Goal: Task Accomplishment & Management: Manage account settings

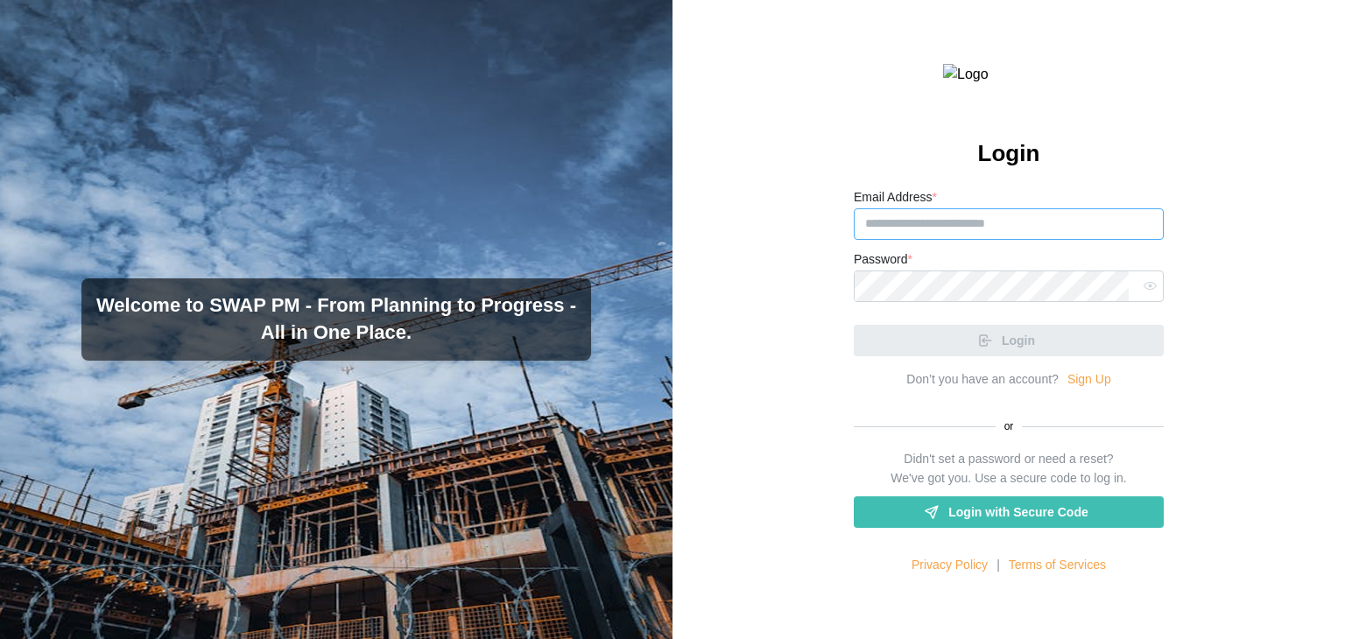
click at [984, 240] on input "Email Address *" at bounding box center [1009, 224] width 310 height 32
type input "**********"
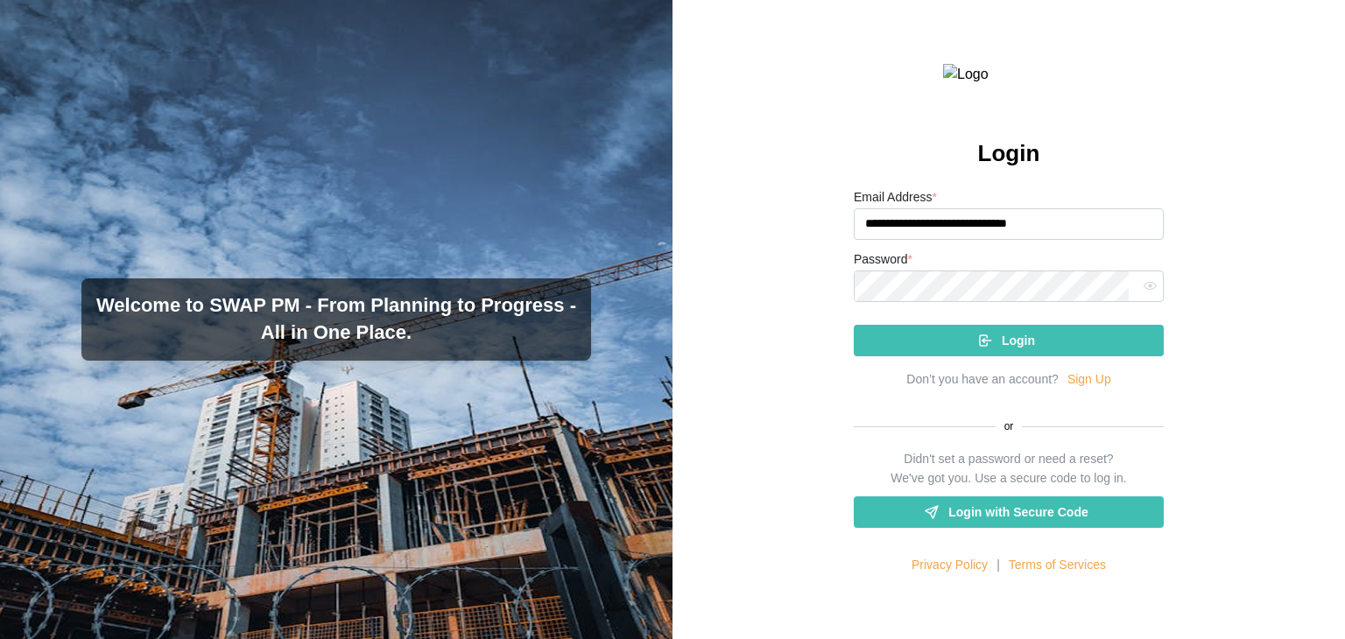
click at [1139, 298] on button "button" at bounding box center [1150, 286] width 23 height 23
click at [1090, 356] on div "Login" at bounding box center [1006, 341] width 282 height 30
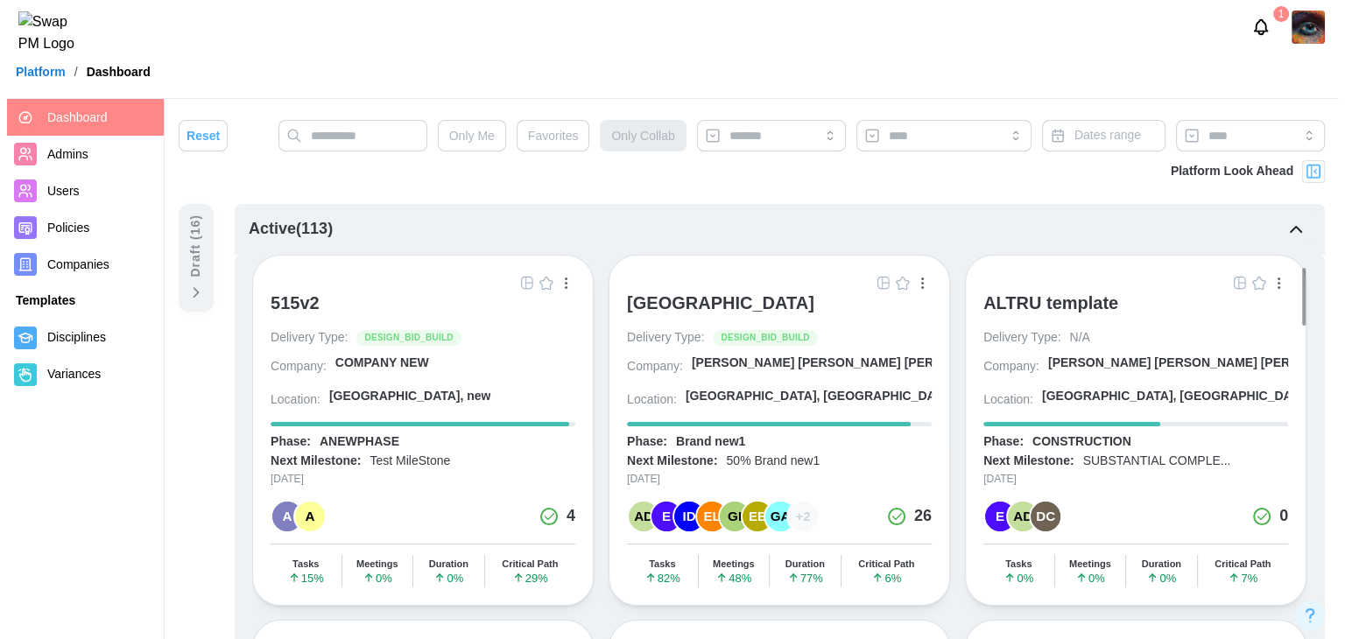
scroll to position [175, 0]
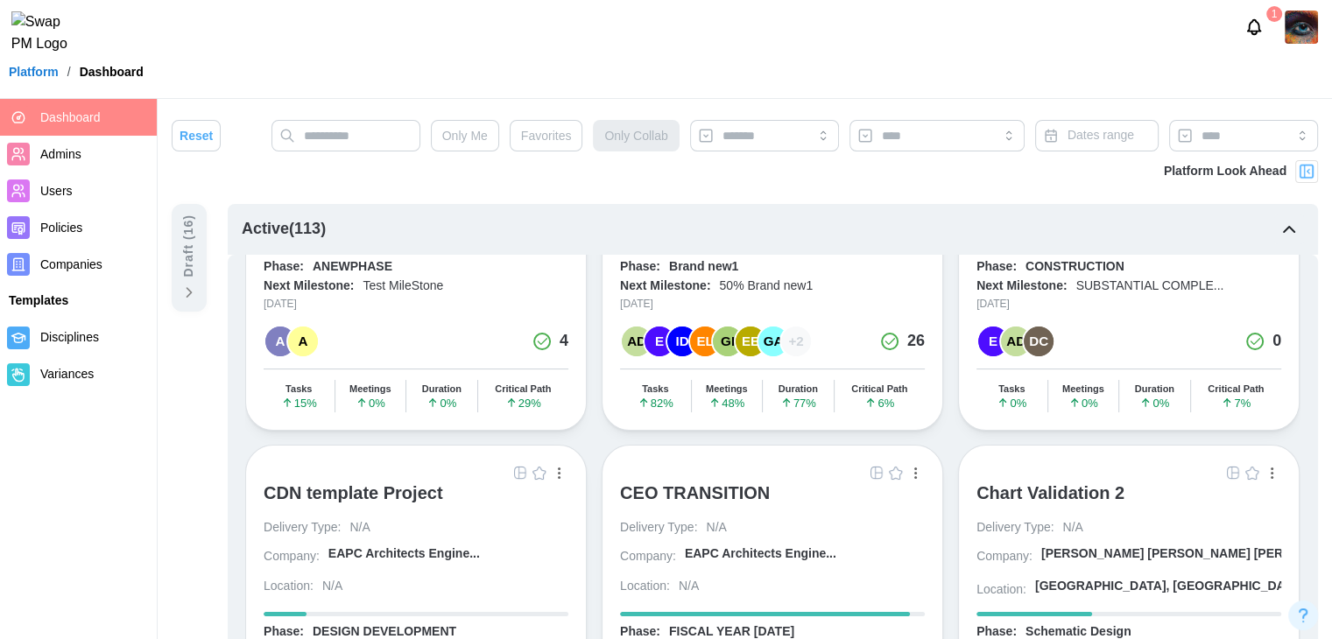
click at [53, 271] on span "Companies" at bounding box center [71, 265] width 62 height 14
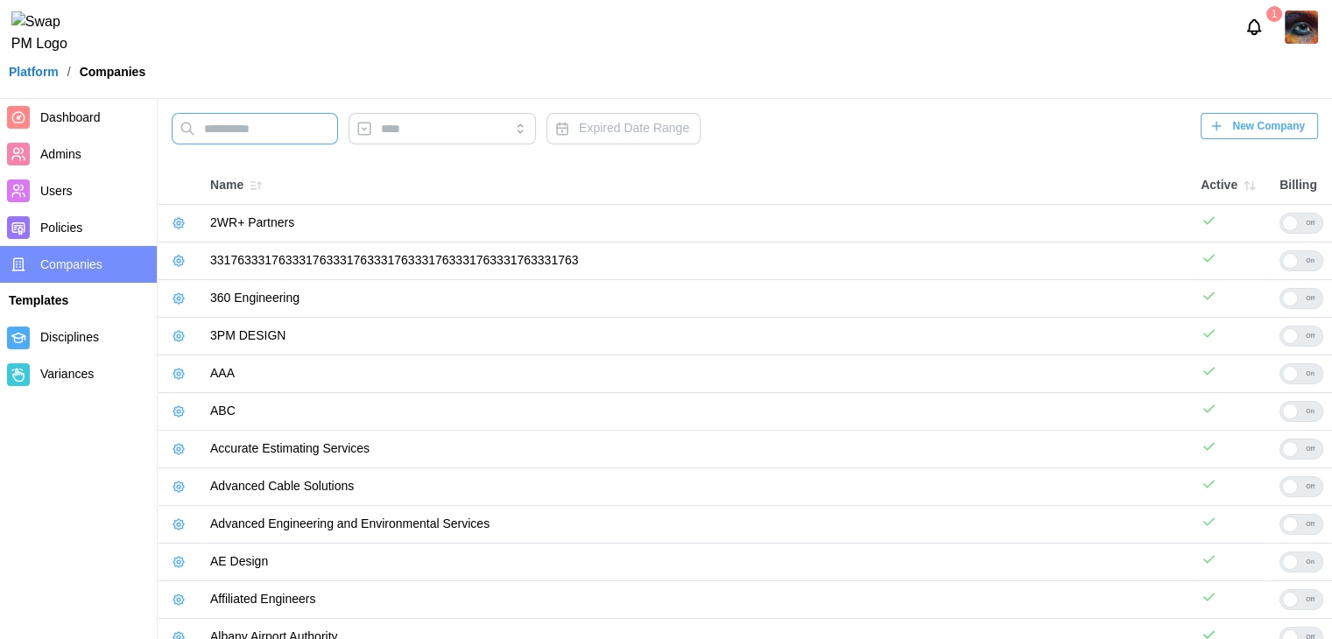
click at [253, 134] on input "text" at bounding box center [255, 129] width 166 height 32
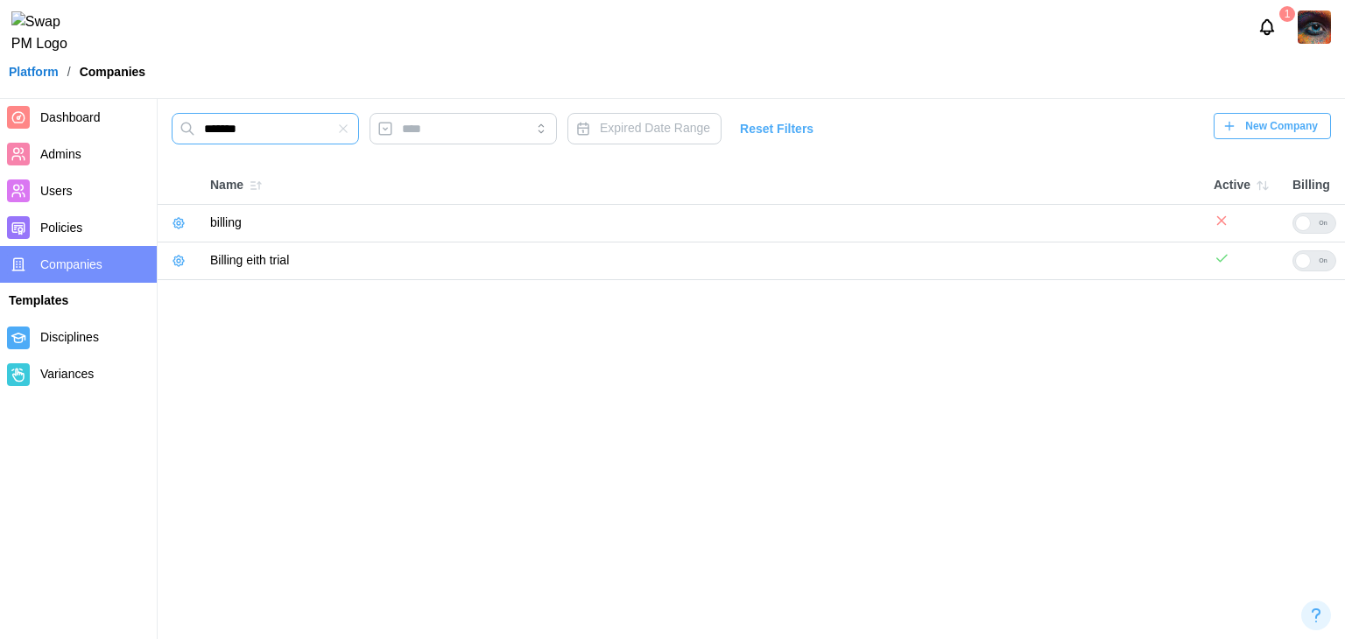
type input "*******"
click at [175, 259] on icon "button" at bounding box center [178, 261] width 11 height 11
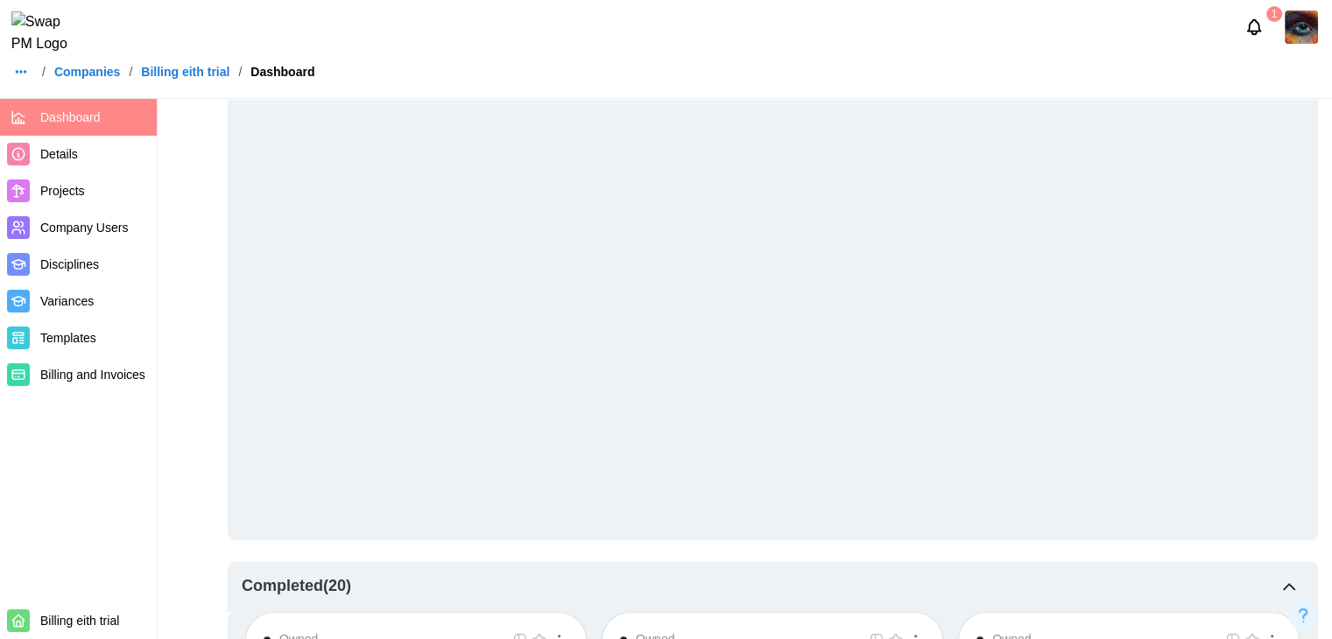
scroll to position [1927, 0]
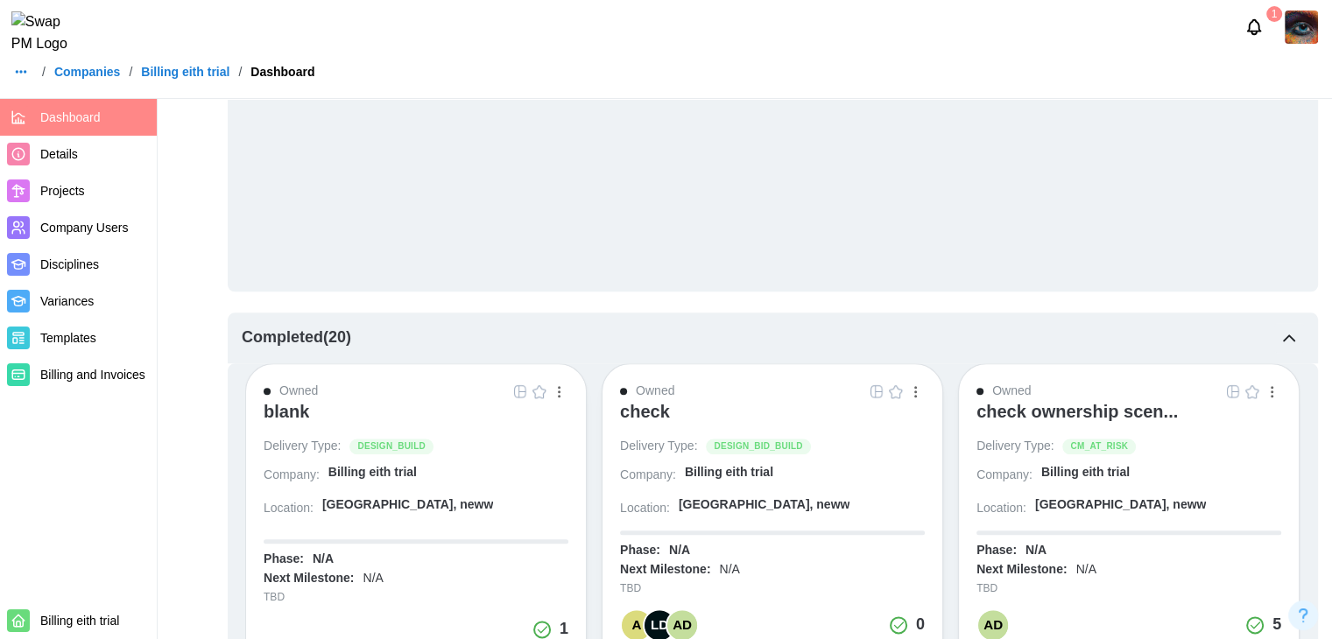
click at [651, 414] on div "check" at bounding box center [645, 411] width 50 height 21
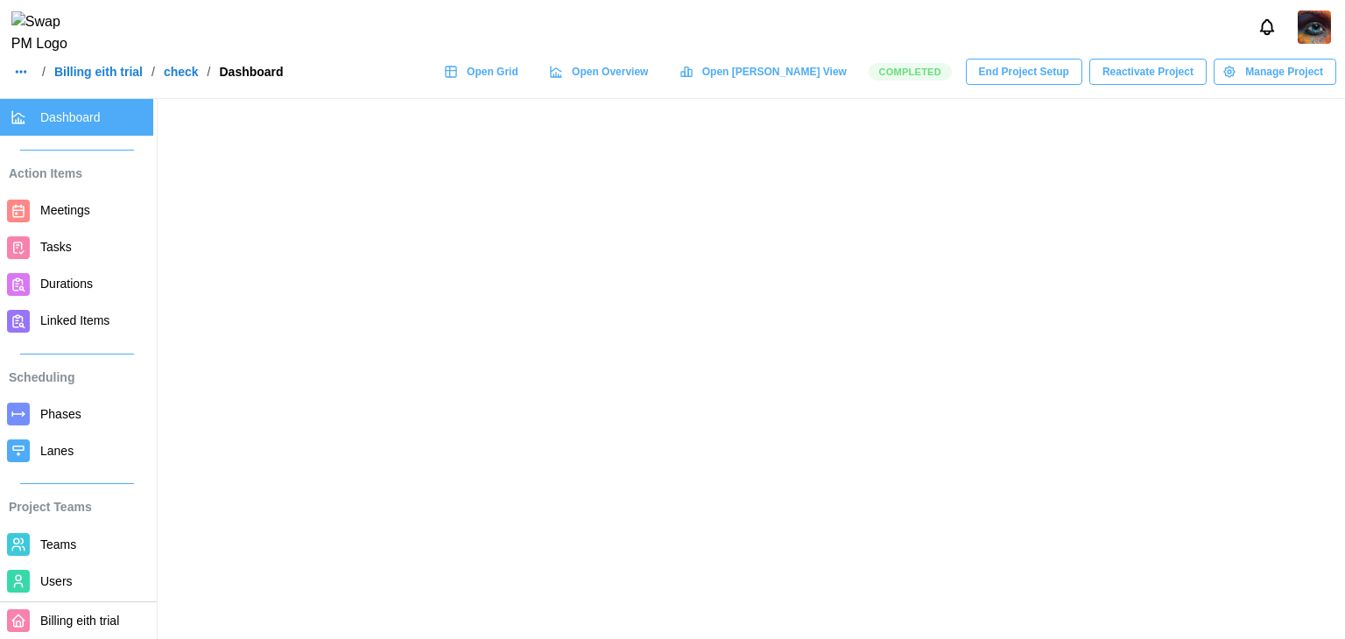
click at [1176, 84] on span "Reactivate Project" at bounding box center [1148, 72] width 91 height 25
click at [1135, 81] on span "Reactivate Project" at bounding box center [1148, 72] width 91 height 25
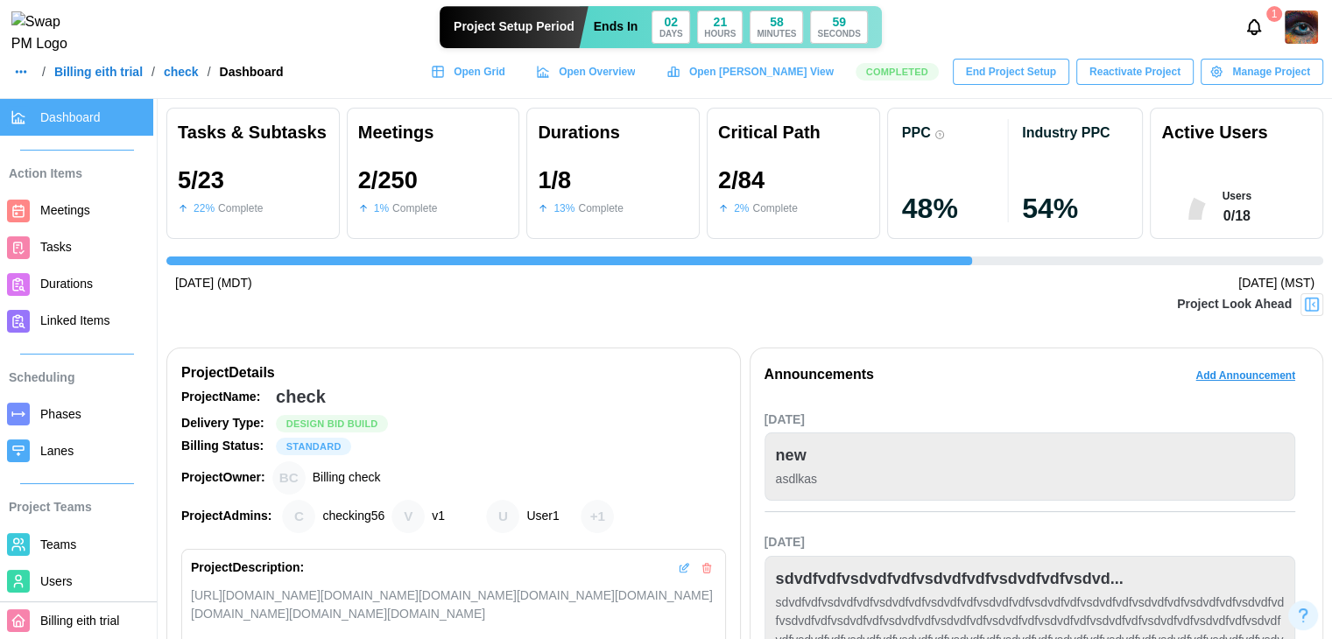
click at [1133, 84] on span "Reactivate Project" at bounding box center [1135, 72] width 91 height 25
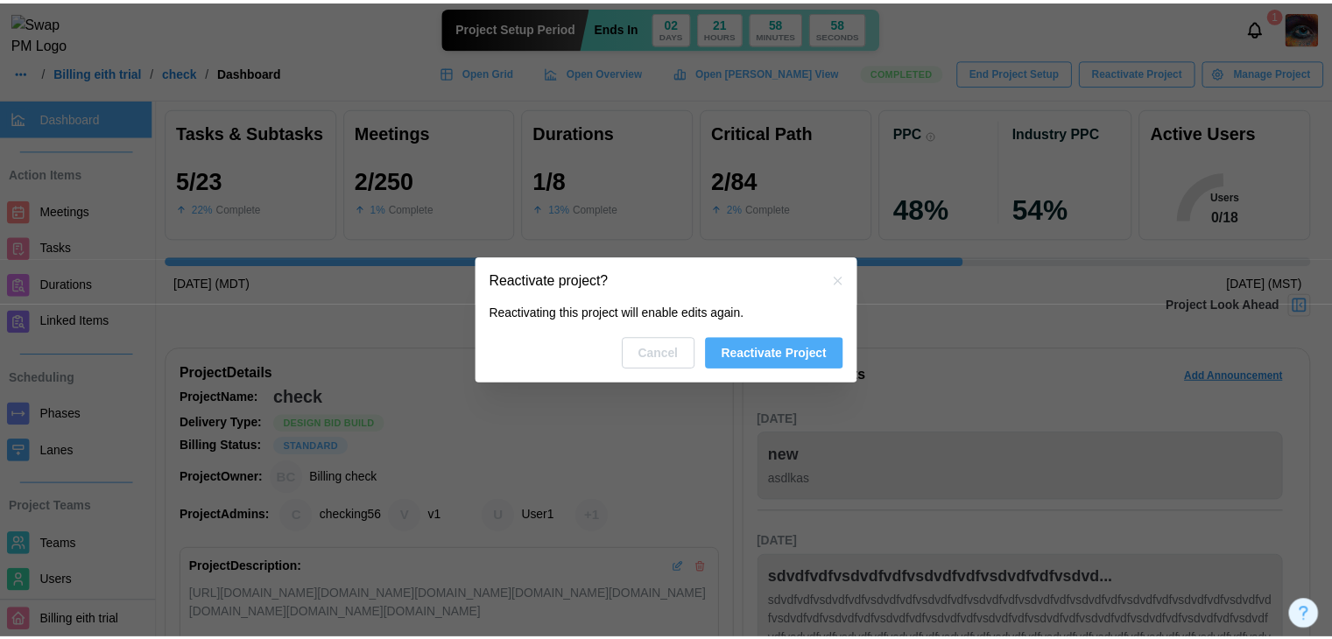
scroll to position [0, 2946]
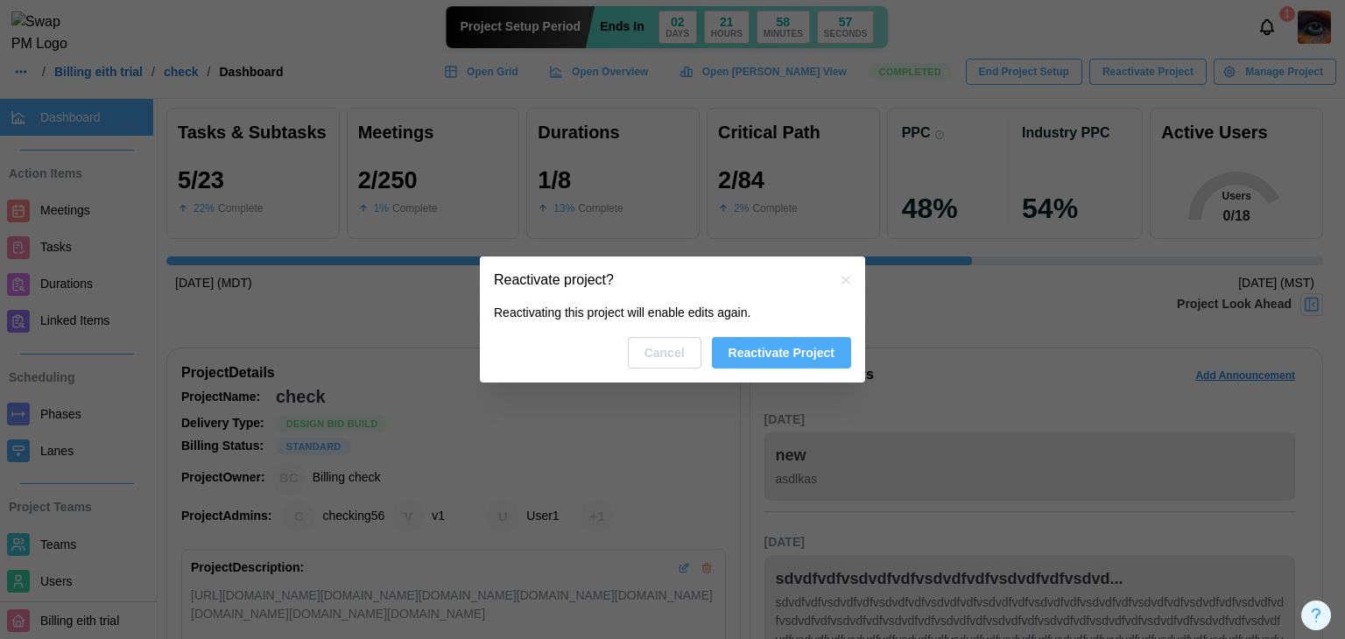
click at [778, 364] on span "Reactivate Project" at bounding box center [782, 353] width 106 height 30
